Goal: Navigation & Orientation: Find specific page/section

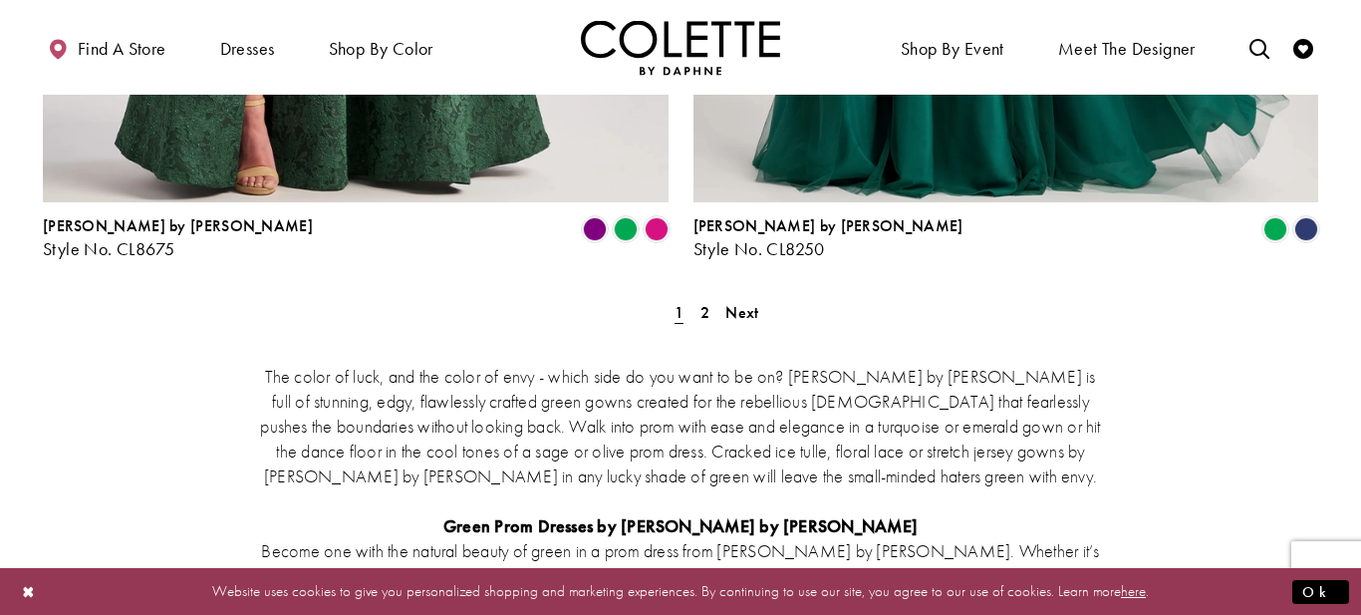
scroll to position [3706, 0]
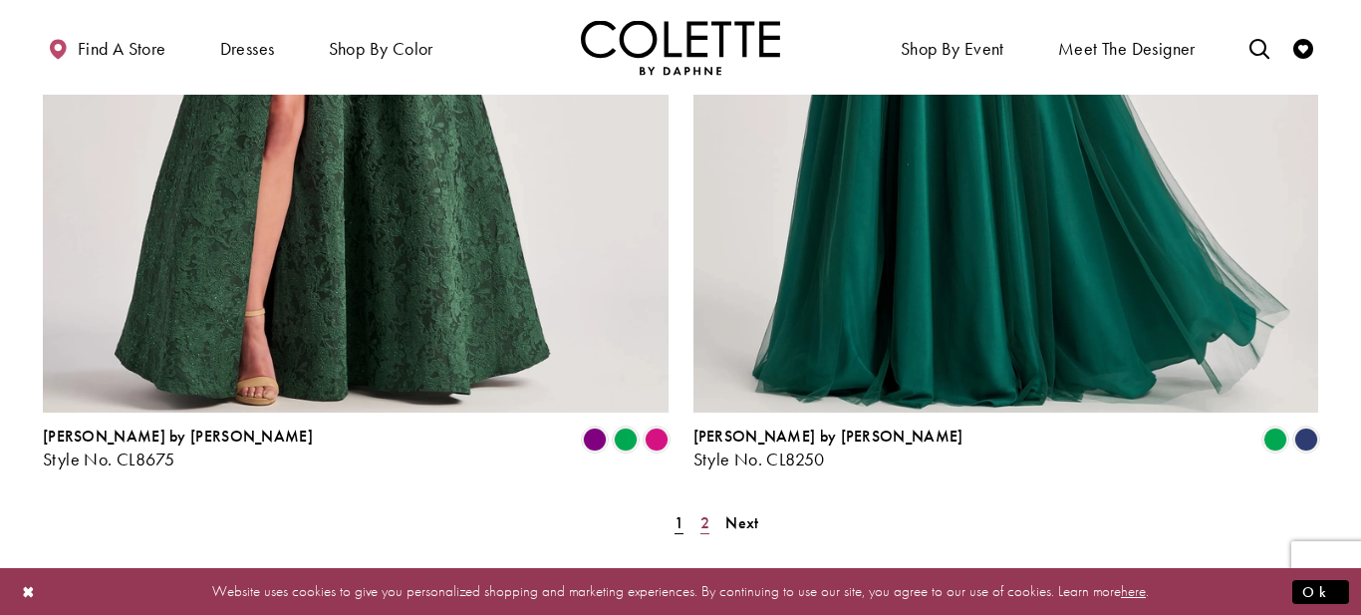
click at [702, 512] on span "2" at bounding box center [704, 522] width 9 height 21
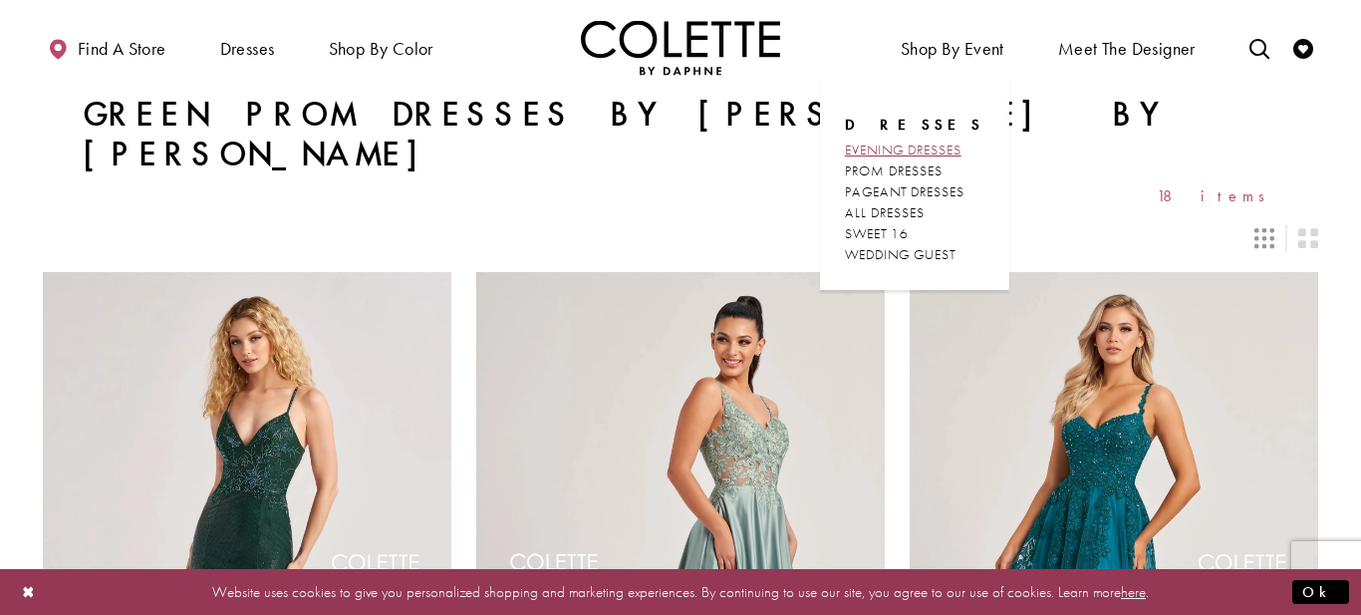
click at [951, 140] on span "EVENING DRESSES" at bounding box center [903, 149] width 117 height 18
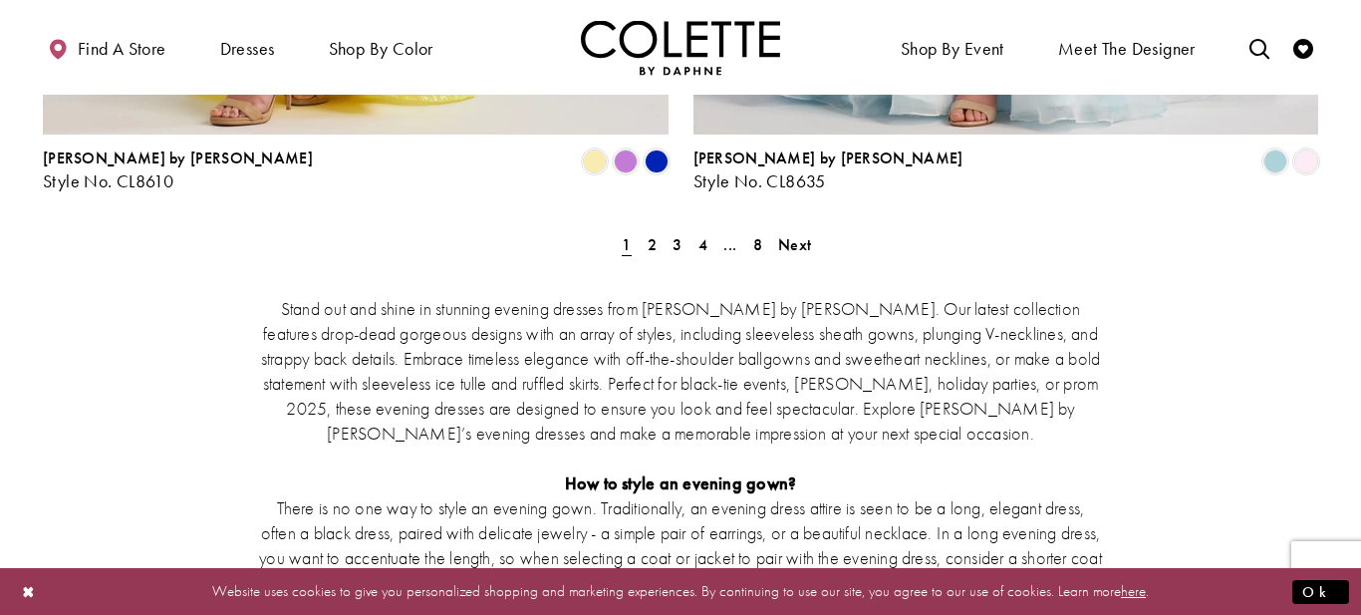
scroll to position [3905, 0]
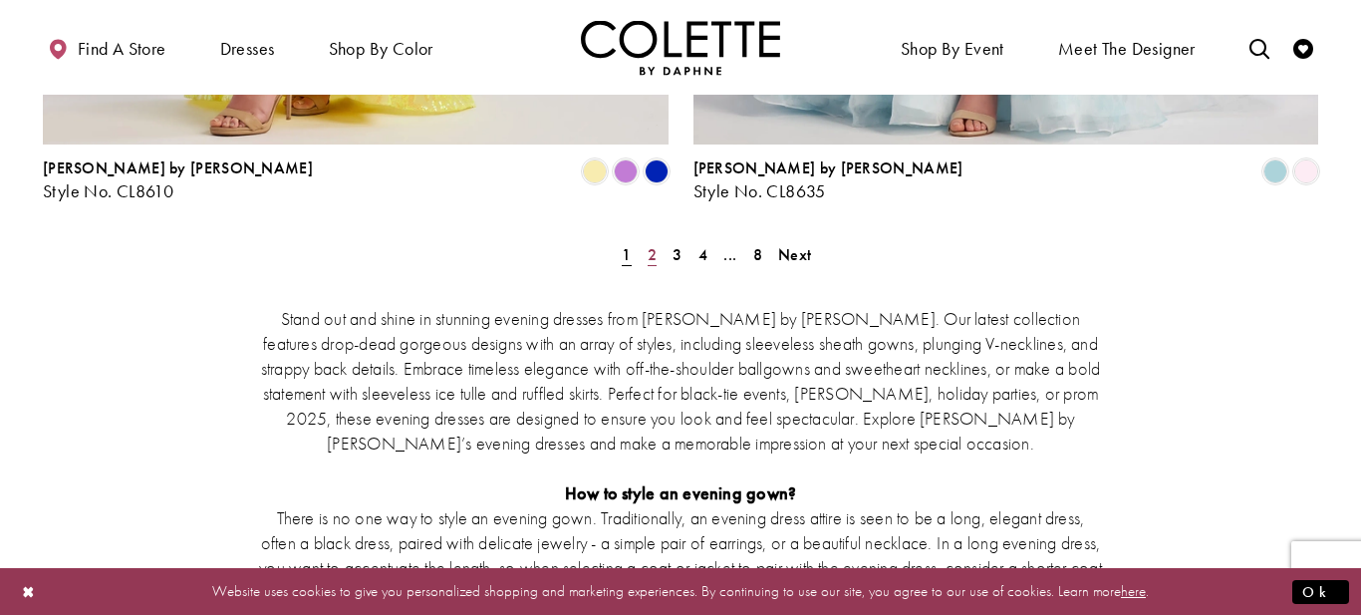
click at [648, 244] on span "2" at bounding box center [652, 254] width 9 height 21
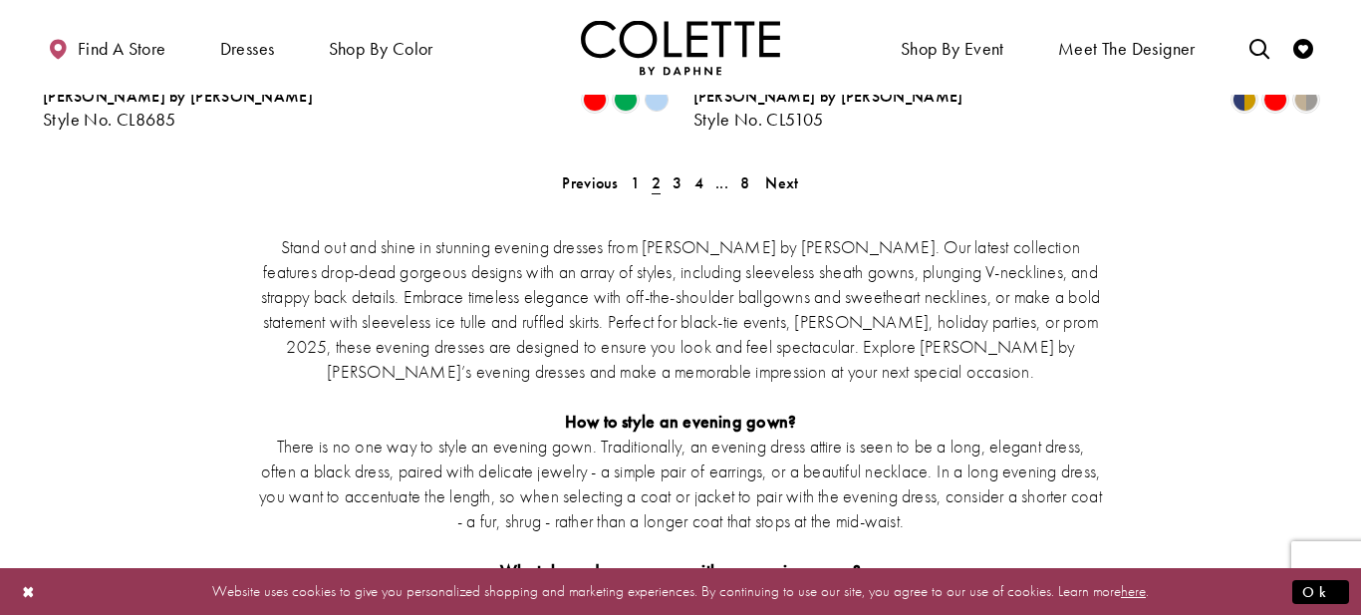
scroll to position [3814, 0]
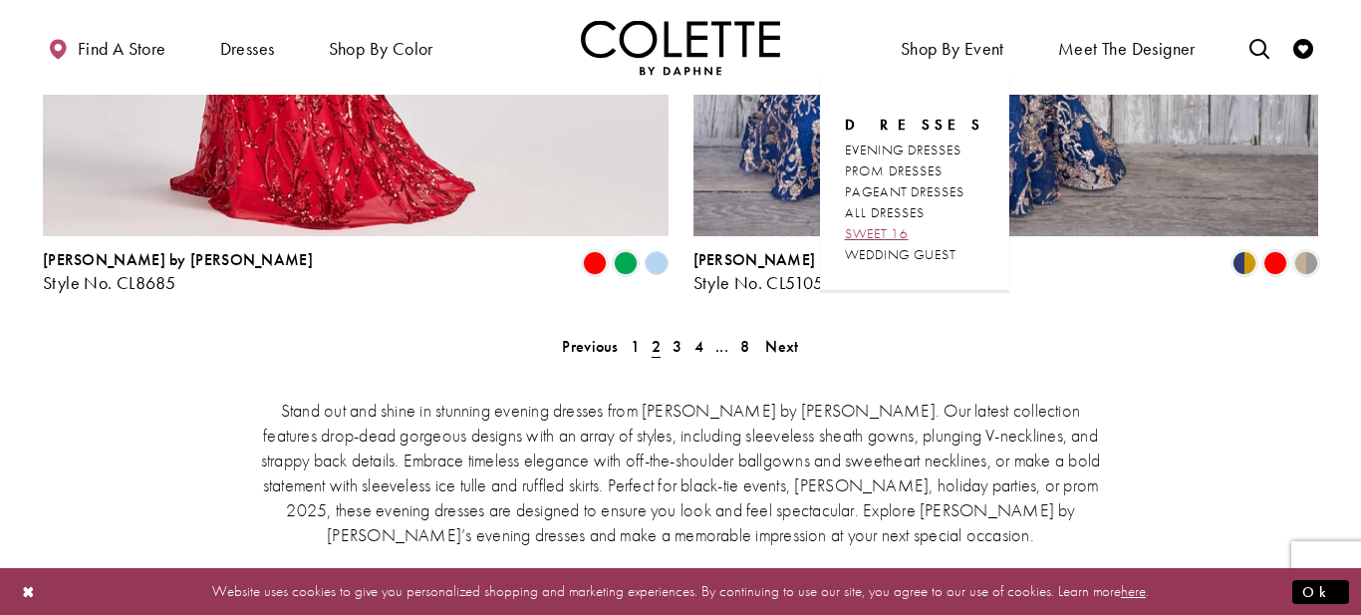
click at [932, 225] on link "SWEET 16" at bounding box center [914, 233] width 139 height 21
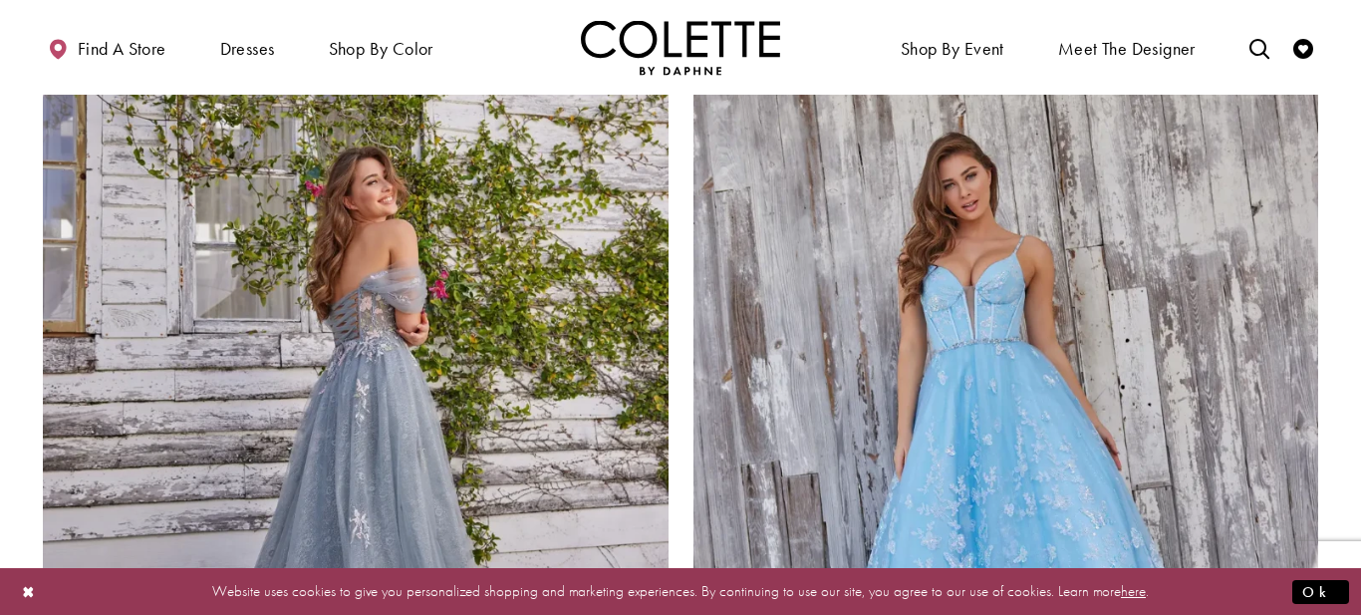
scroll to position [3188, 0]
